Goal: Information Seeking & Learning: Learn about a topic

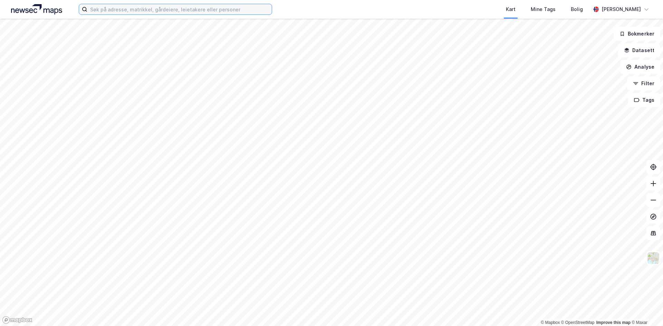
click at [145, 11] on input at bounding box center [179, 9] width 184 height 10
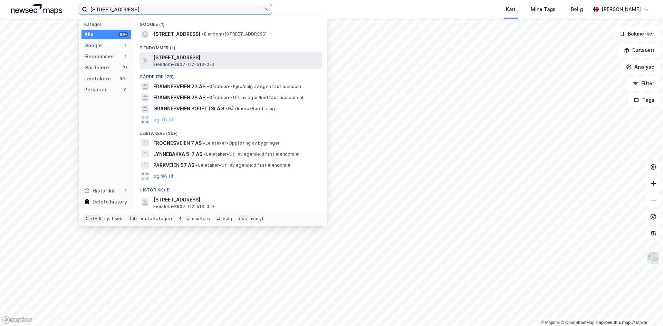
type input "[STREET_ADDRESS]"
click at [213, 65] on span "Eiendom • 3907-112-513-0-0" at bounding box center [183, 65] width 61 height 6
